Goal: Information Seeking & Learning: Learn about a topic

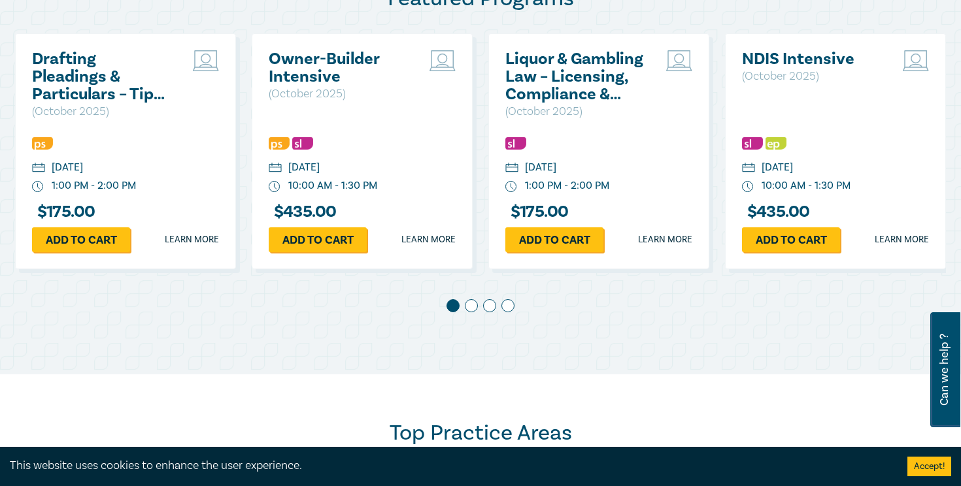
scroll to position [747, 0]
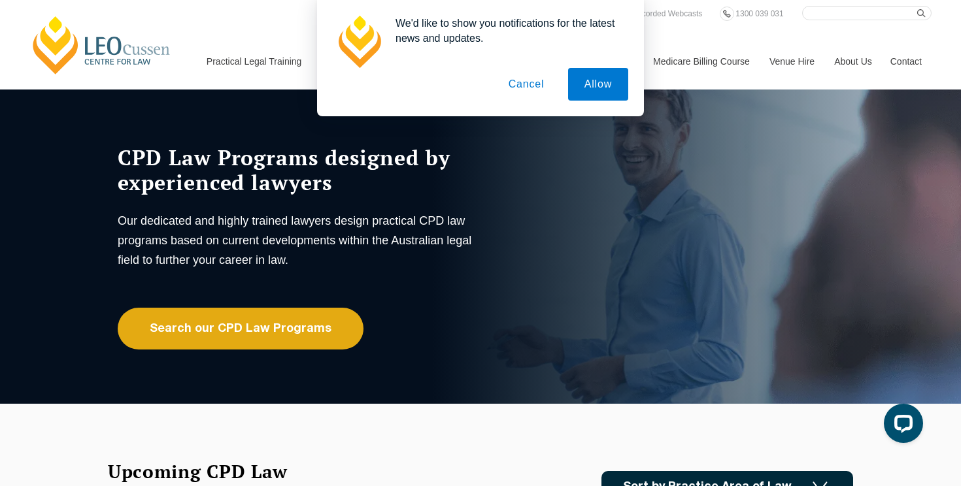
click at [520, 88] on button "Cancel" at bounding box center [526, 84] width 69 height 33
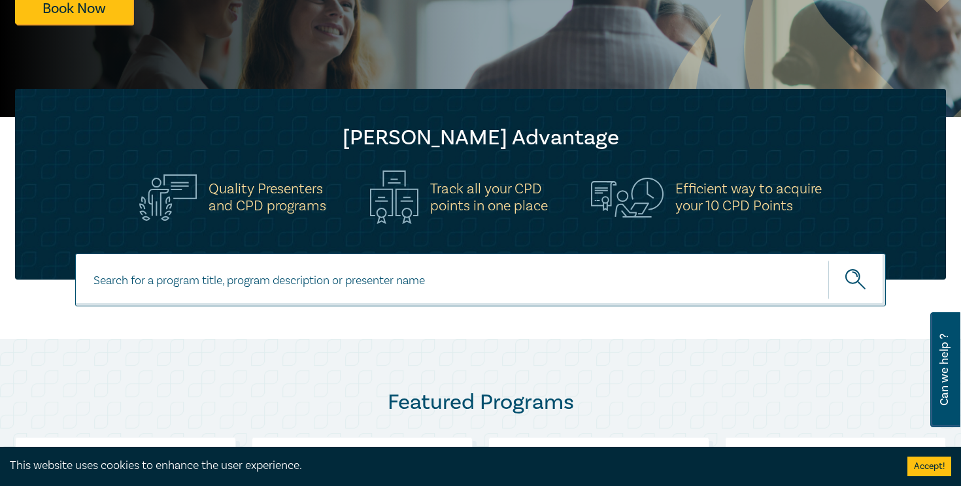
scroll to position [327, 0]
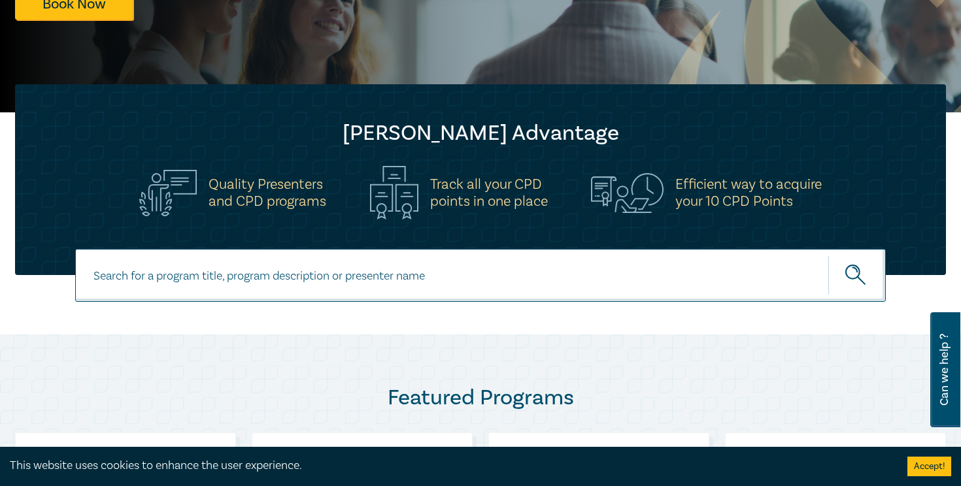
click at [438, 278] on input at bounding box center [480, 275] width 810 height 53
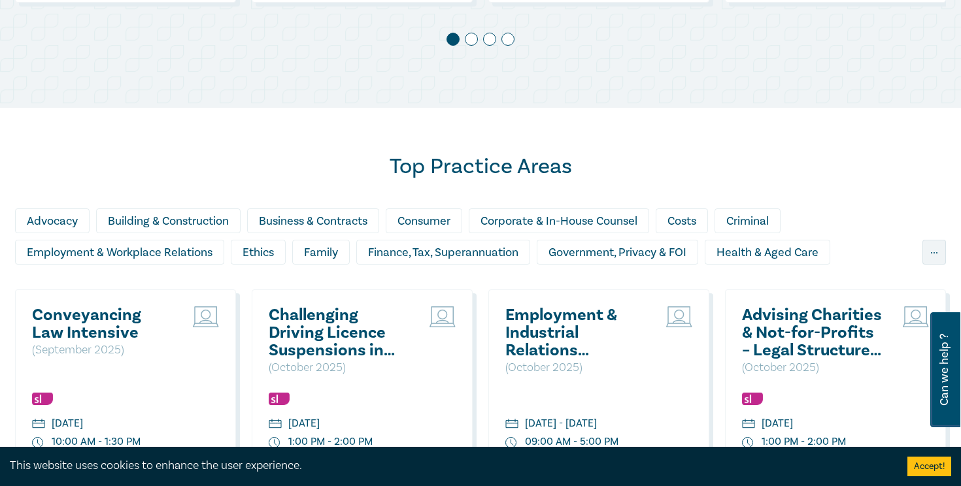
scroll to position [992, 0]
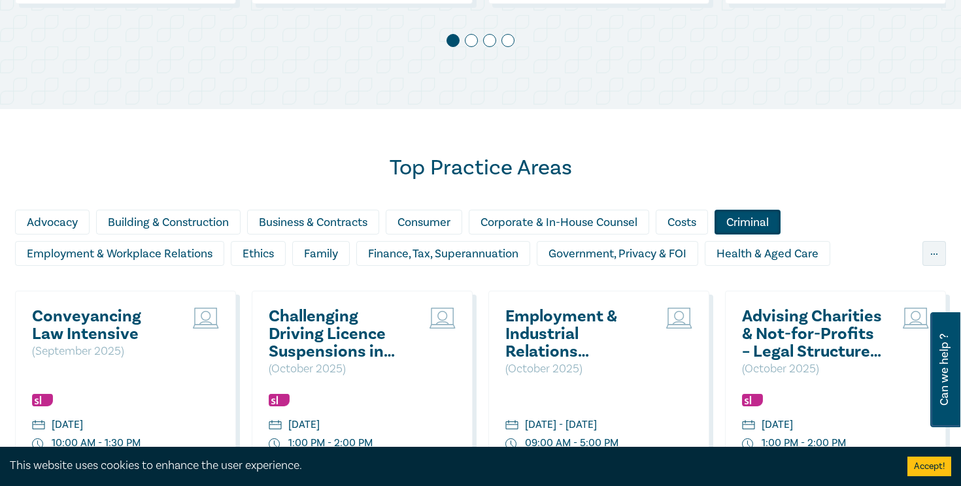
click at [757, 219] on div "Criminal" at bounding box center [747, 222] width 66 height 25
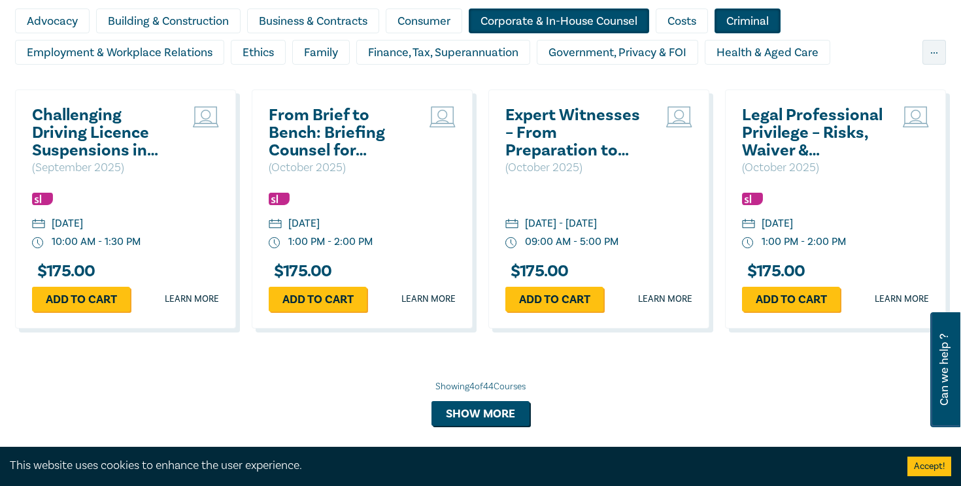
scroll to position [1197, 0]
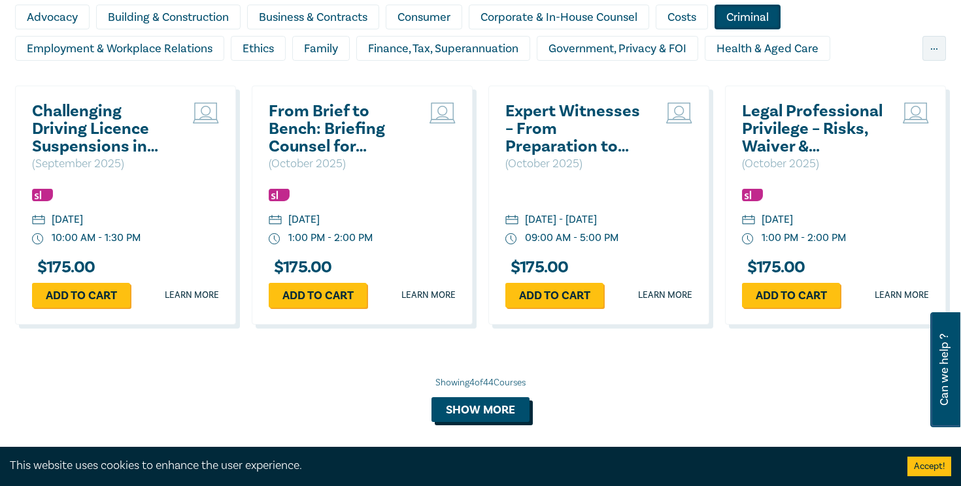
click at [494, 415] on button "Show more" at bounding box center [480, 409] width 98 height 25
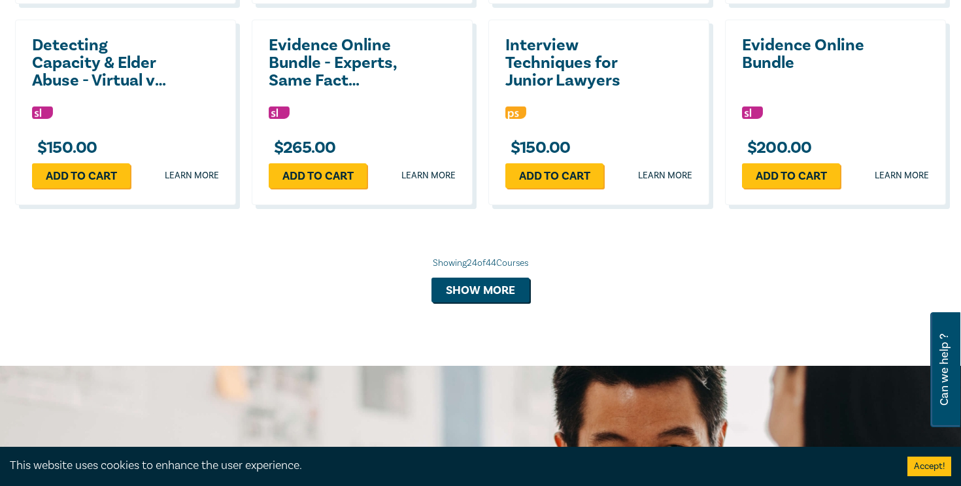
scroll to position [2431, 0]
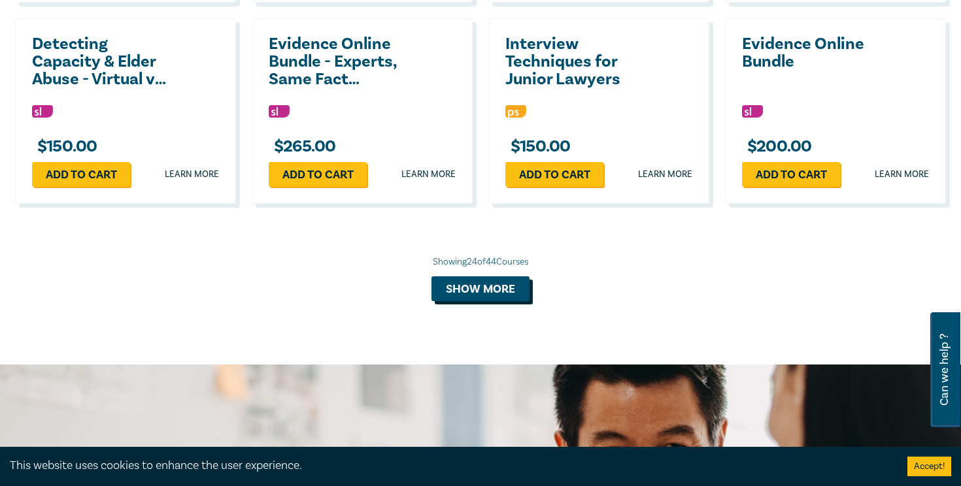
click at [497, 271] on div "Showing 24 of 44 Courses Show more" at bounding box center [480, 279] width 931 height 46
click at [491, 280] on button "Show more" at bounding box center [480, 288] width 98 height 25
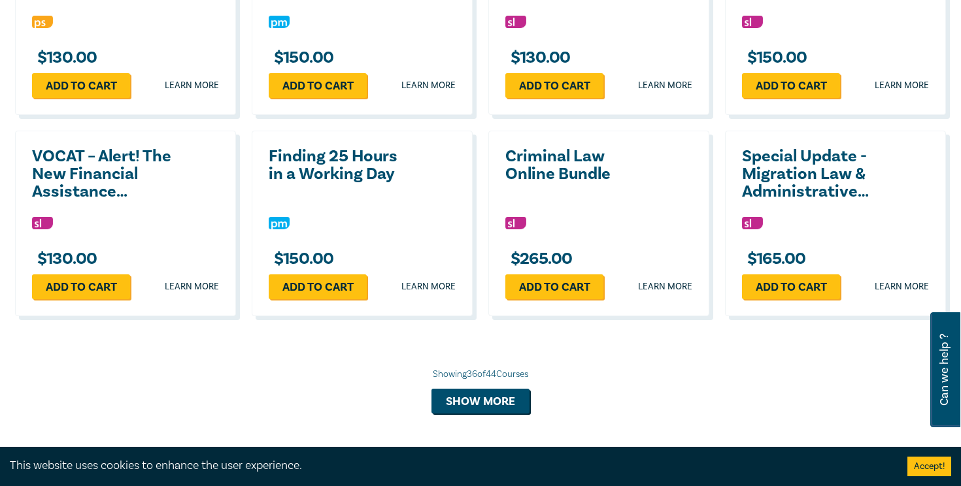
scroll to position [3119, 0]
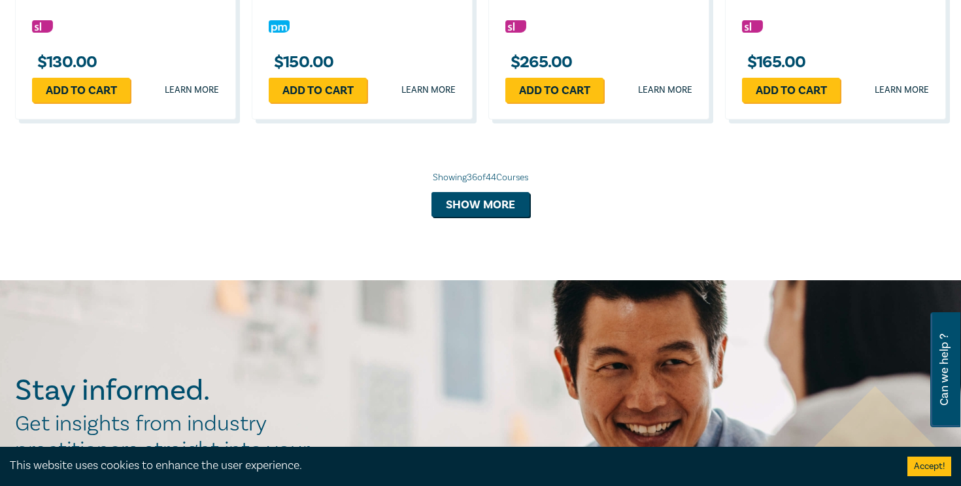
click at [483, 197] on button "Show more" at bounding box center [480, 204] width 98 height 25
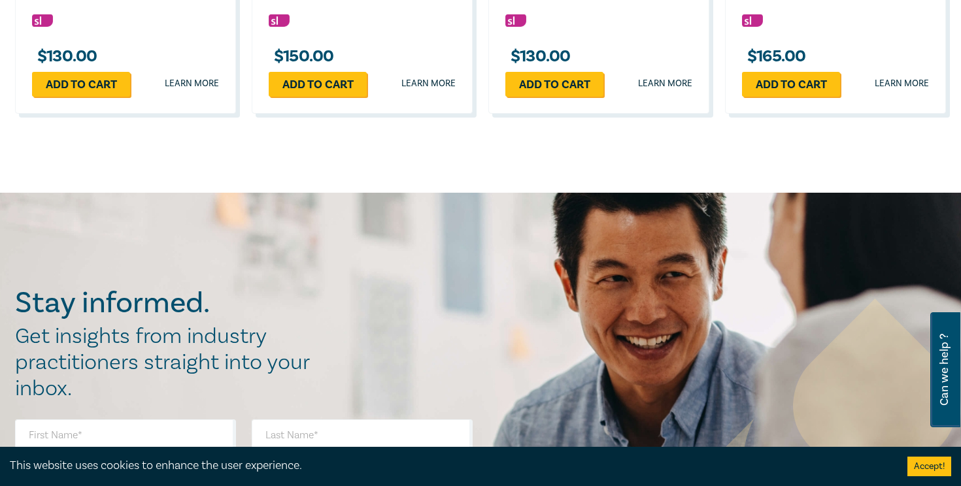
scroll to position [3412, 0]
